Goal: Information Seeking & Learning: Learn about a topic

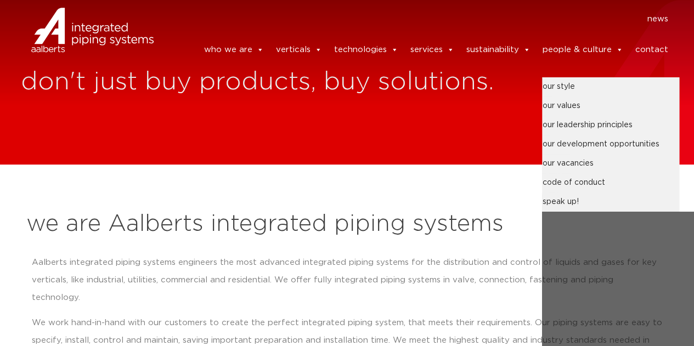
click at [574, 50] on link "people & culture" at bounding box center [582, 50] width 81 height 22
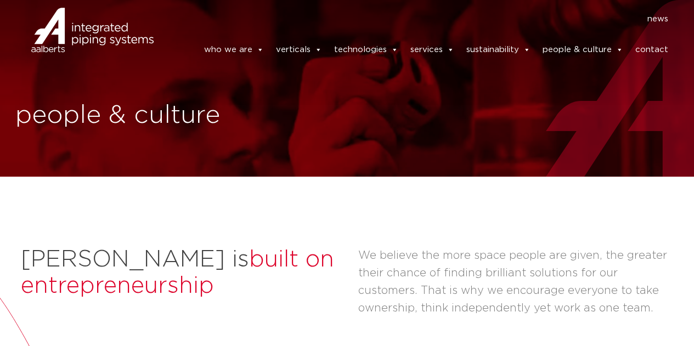
click at [611, 47] on link "people & culture" at bounding box center [582, 50] width 81 height 22
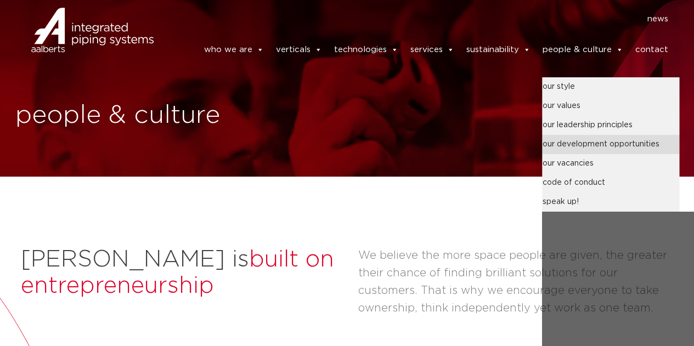
click at [604, 137] on link "our development opportunities" at bounding box center [610, 144] width 137 height 19
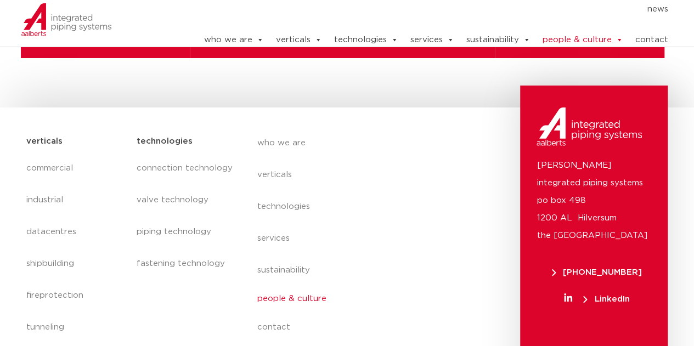
scroll to position [4042, 0]
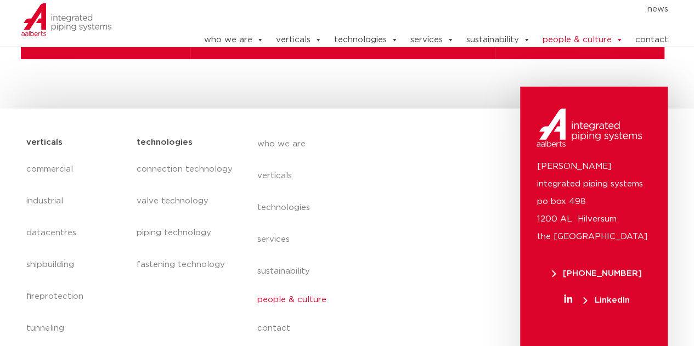
click at [303, 288] on link "people & culture" at bounding box center [357, 300] width 201 height 25
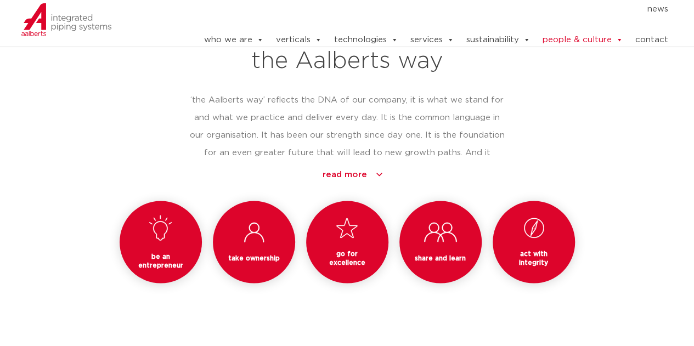
scroll to position [1043, 0]
